Goal: Navigation & Orientation: Find specific page/section

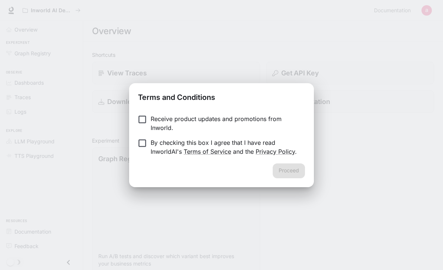
click at [246, 118] on p "Receive product updates and promotions from Inworld." at bounding box center [225, 123] width 149 height 18
click at [250, 142] on p "By checking this box I agree that I have read InworldAI's Terms of Service and …" at bounding box center [225, 147] width 149 height 18
click at [304, 169] on button "Proceed" at bounding box center [289, 170] width 32 height 15
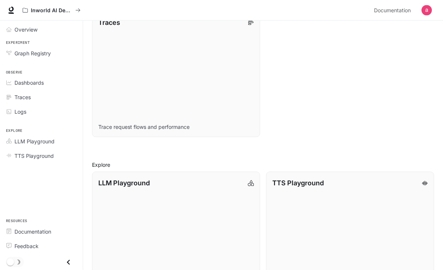
scroll to position [442, 0]
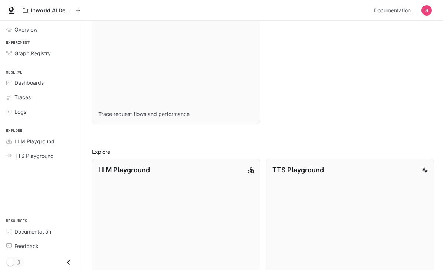
click at [328, 196] on link "TTS Playground Explore TTS models and test voice generation" at bounding box center [350, 222] width 168 height 126
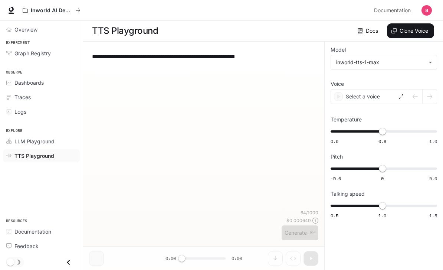
scroll to position [0, 0]
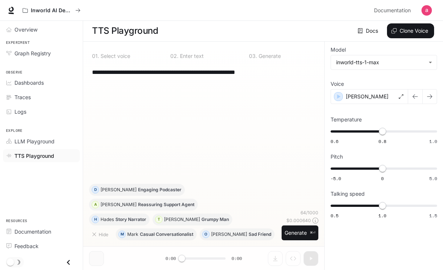
click at [41, 44] on span "Experiment" at bounding box center [41, 43] width 83 height 6
click at [48, 53] on span "Graph Registry" at bounding box center [32, 53] width 36 height 8
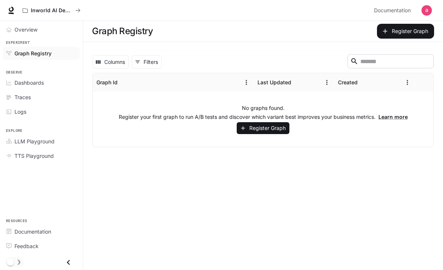
click at [47, 26] on div "Overview" at bounding box center [45, 30] width 62 height 8
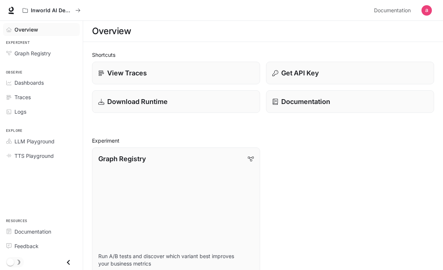
click at [48, 136] on link "LLM Playground" at bounding box center [41, 141] width 77 height 13
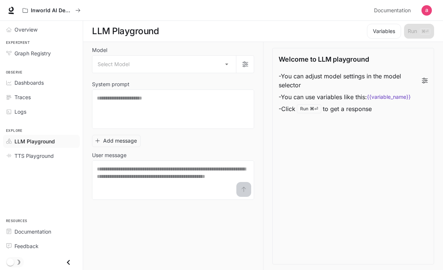
click at [49, 157] on span "TTS Playground" at bounding box center [33, 156] width 39 height 8
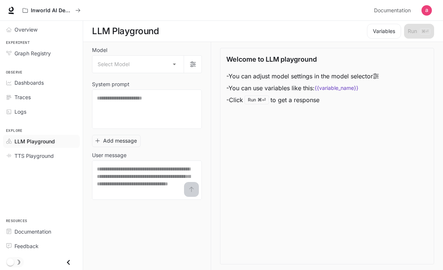
scroll to position [24, 0]
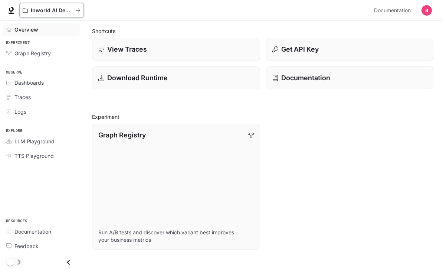
click at [65, 16] on button "Inworld AI Demos" at bounding box center [51, 10] width 65 height 15
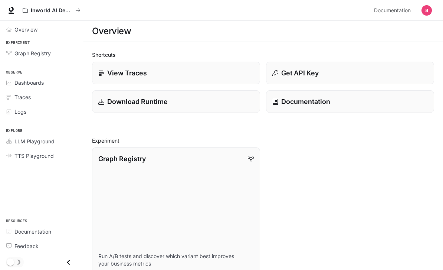
click at [189, 100] on div "Download Runtime" at bounding box center [176, 102] width 156 height 10
